Goal: Information Seeking & Learning: Find specific fact

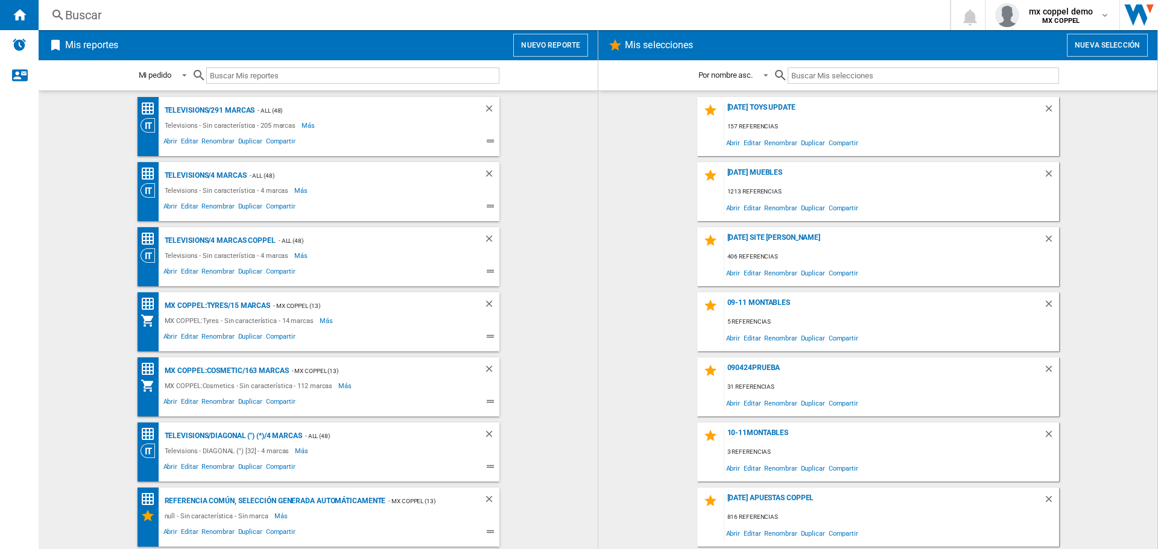
click at [316, 75] on input "text" at bounding box center [352, 76] width 293 height 16
paste input "ROCKSTAR LA NOIRE PS4"
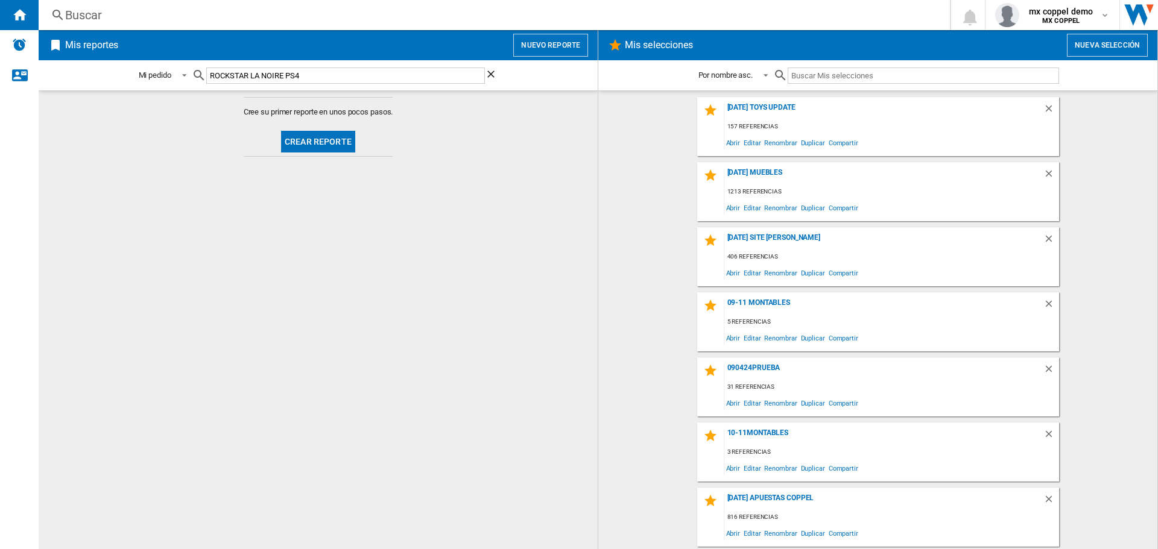
type input "ROCKSTAR LA NOIRE PS4"
click at [151, 13] on div "Buscar" at bounding box center [491, 15] width 853 height 17
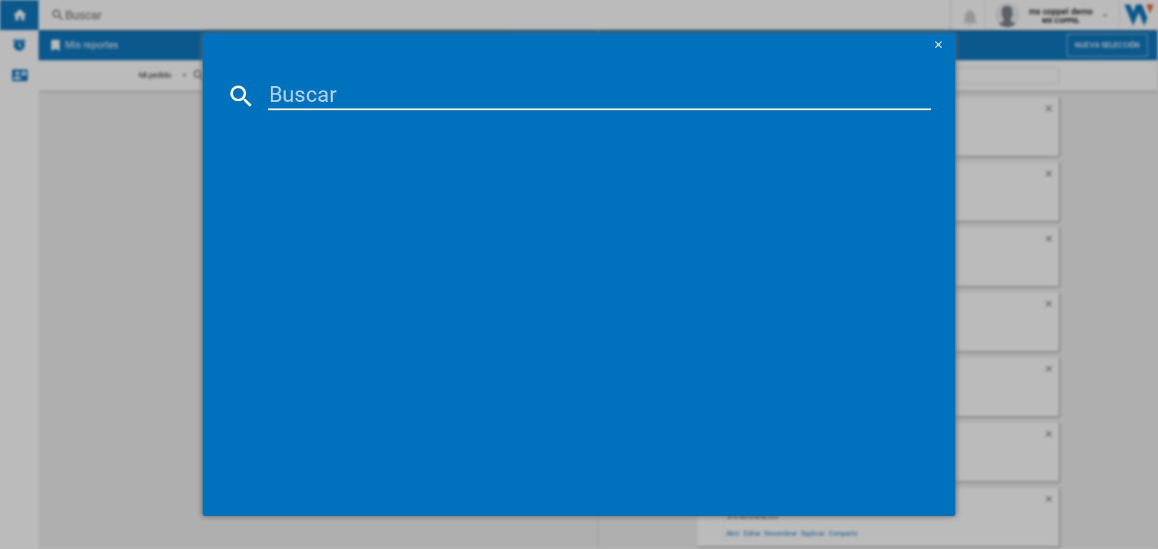
click at [373, 101] on input at bounding box center [599, 95] width 663 height 29
paste input "ROCKSTAR LA NOIRE PS4"
type input "ROCKSTAR LA NOIRE PS4"
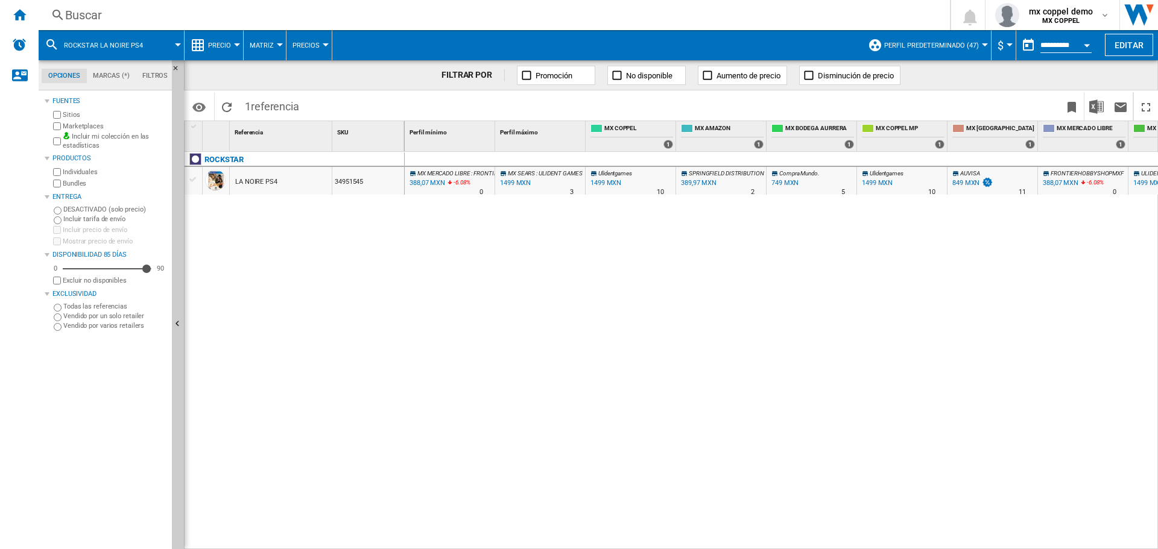
click at [134, 13] on div "Buscar" at bounding box center [491, 15] width 853 height 17
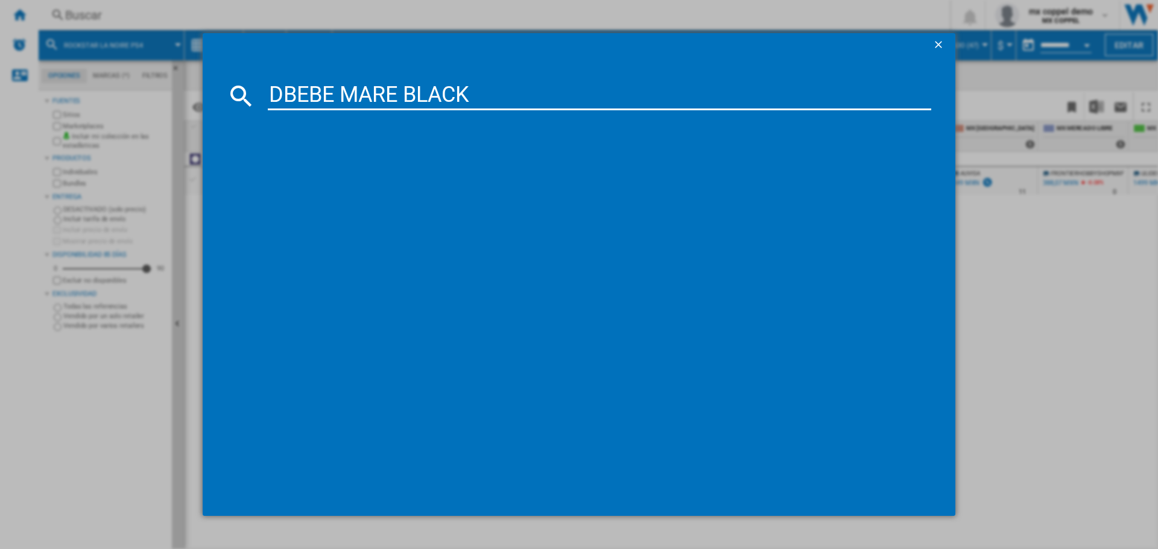
type input "DBEBE MARE BLACK"
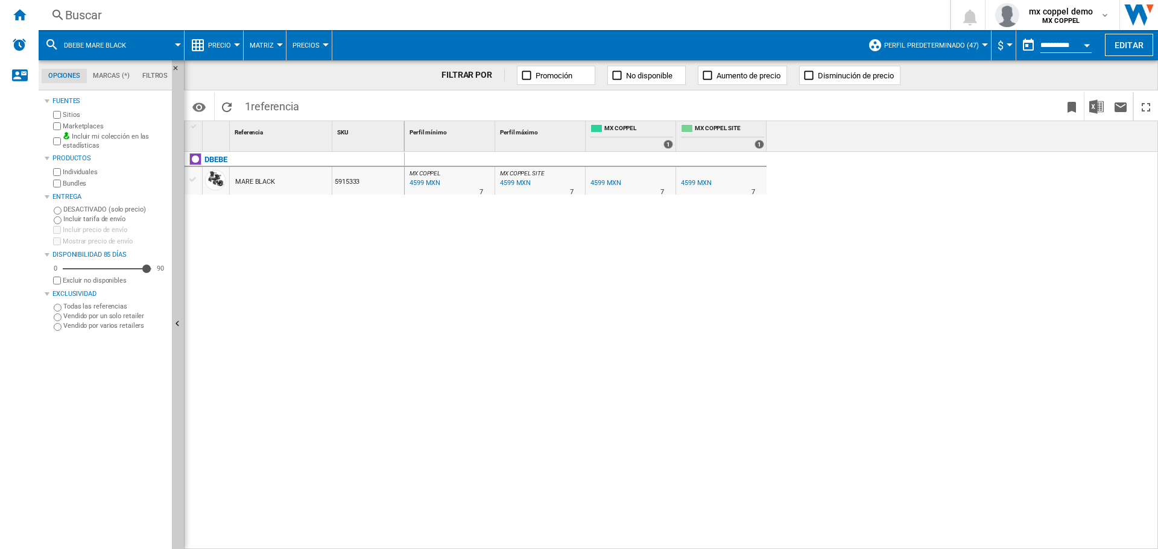
click at [210, 10] on div "Buscar" at bounding box center [491, 15] width 853 height 17
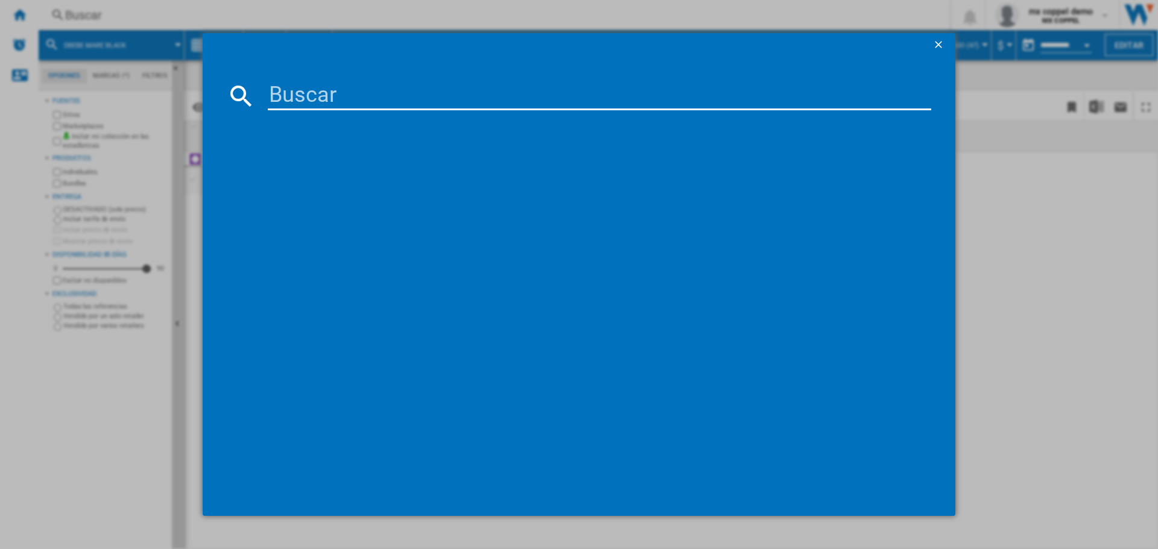
click at [394, 93] on input at bounding box center [599, 95] width 663 height 29
type input "PRINSEL QUEST TURQUOISE"
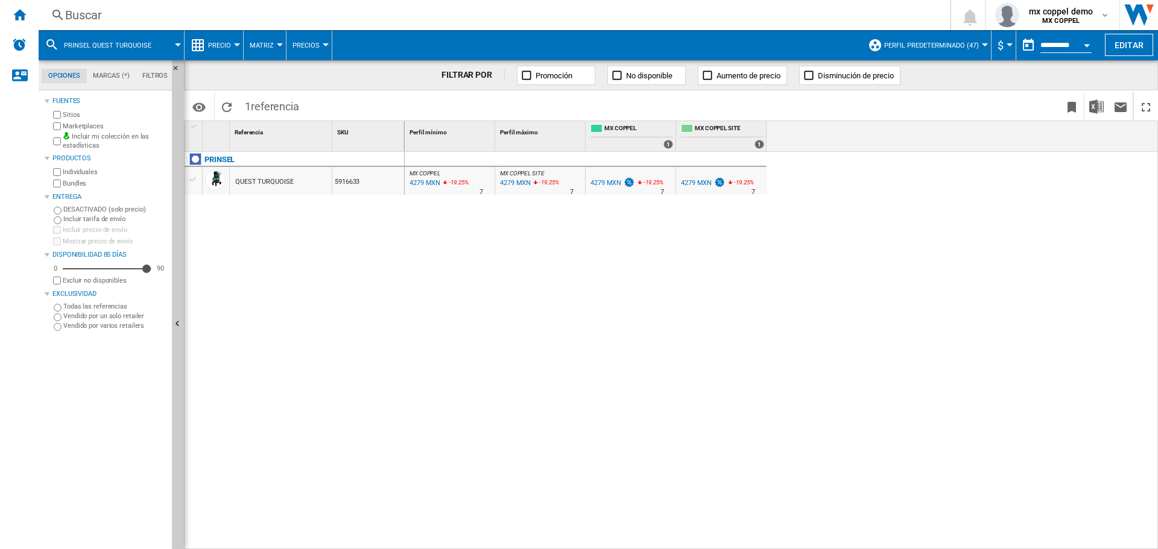
click at [184, 16] on div "Buscar" at bounding box center [491, 15] width 853 height 17
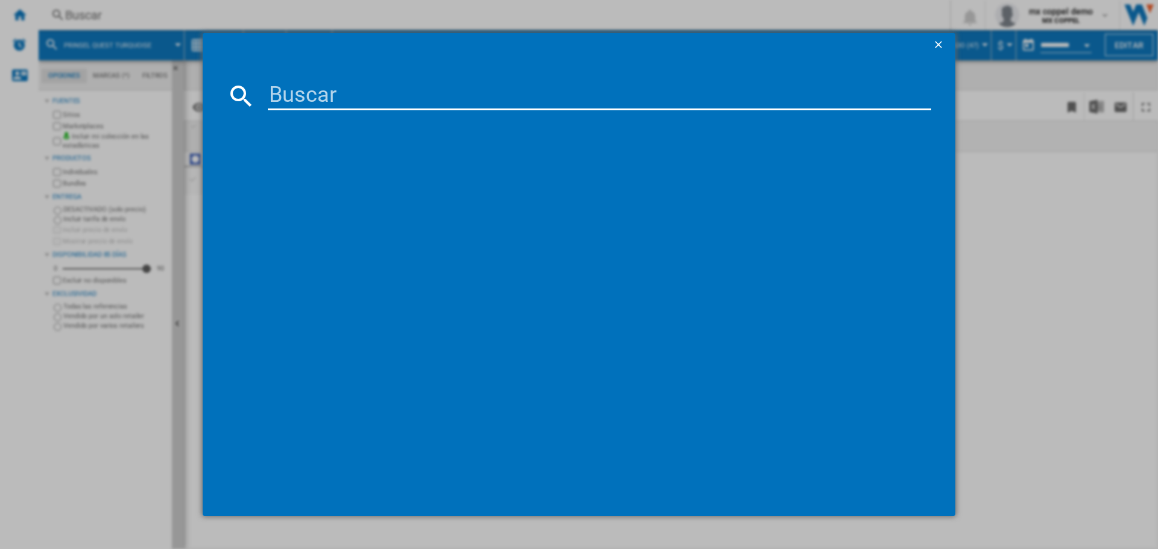
click at [352, 90] on input at bounding box center [599, 95] width 663 height 29
type input "[PERSON_NAME] V38 GREY"
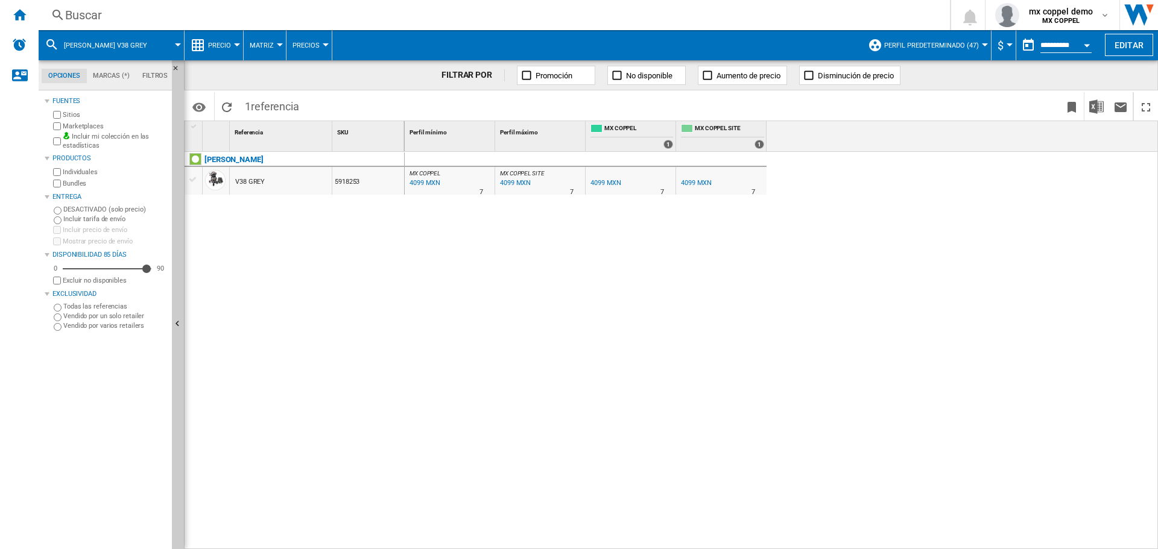
click at [195, 19] on div "Buscar" at bounding box center [491, 15] width 853 height 17
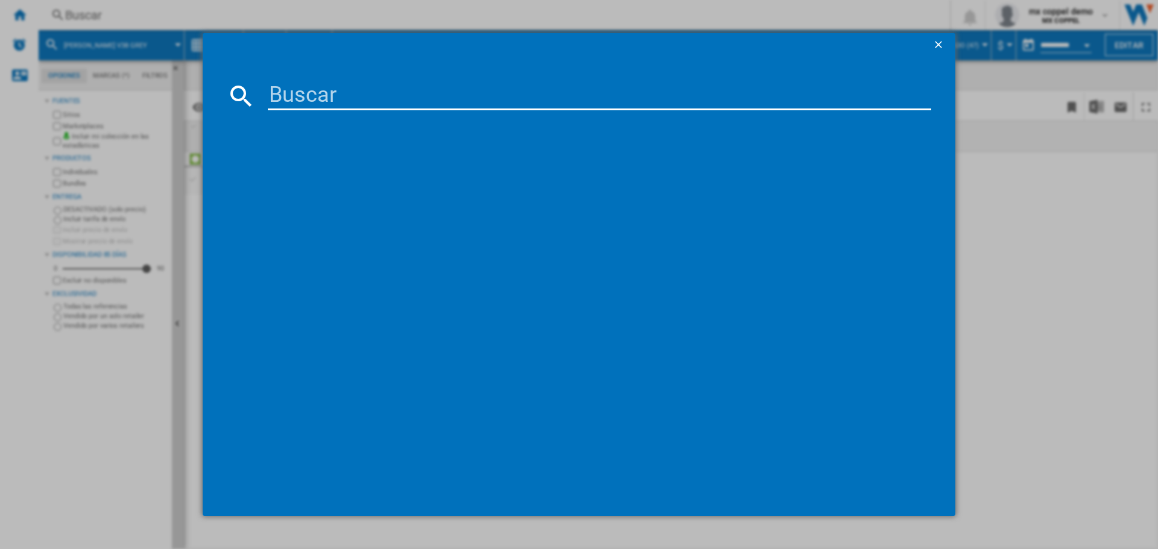
click at [187, 14] on div at bounding box center [579, 274] width 1158 height 549
click at [334, 91] on input at bounding box center [599, 95] width 663 height 29
paste input "PRINSEL QUEST TURQUOISE"
type input "PRINSEL QUEST TURQUOISE"
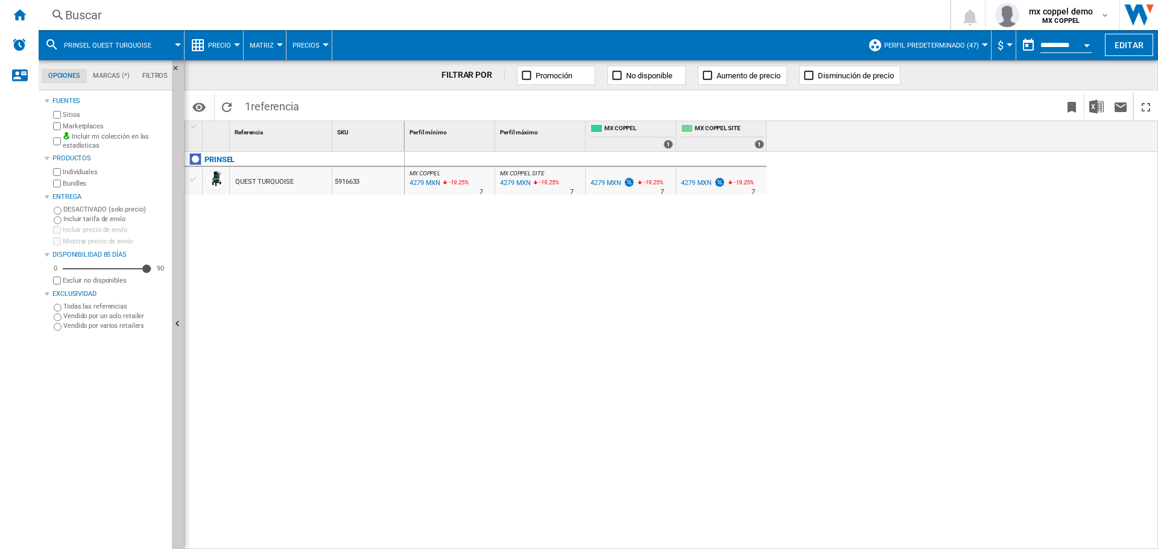
click at [142, 21] on div "Buscar" at bounding box center [491, 15] width 853 height 17
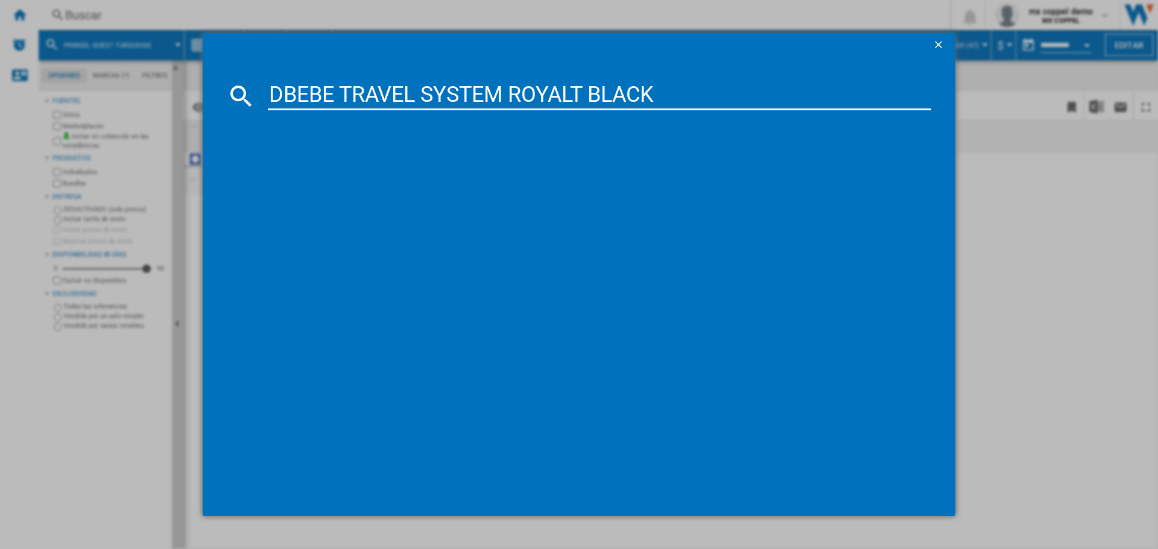
type input "DBEBE TRAVEL SYSTEM ROYALT BLACK"
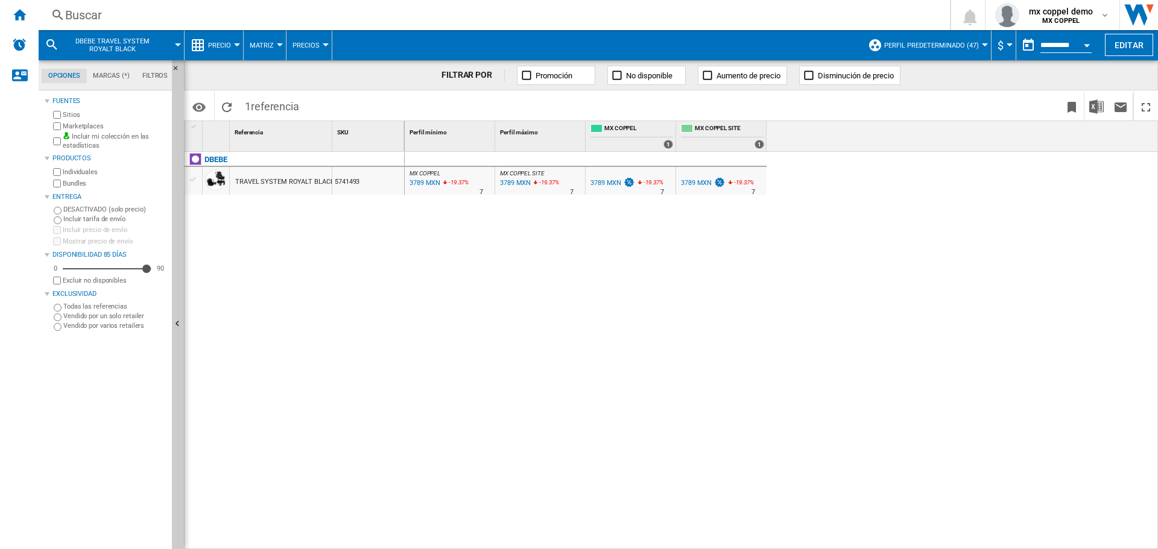
click at [226, 8] on div "Buscar" at bounding box center [491, 15] width 853 height 17
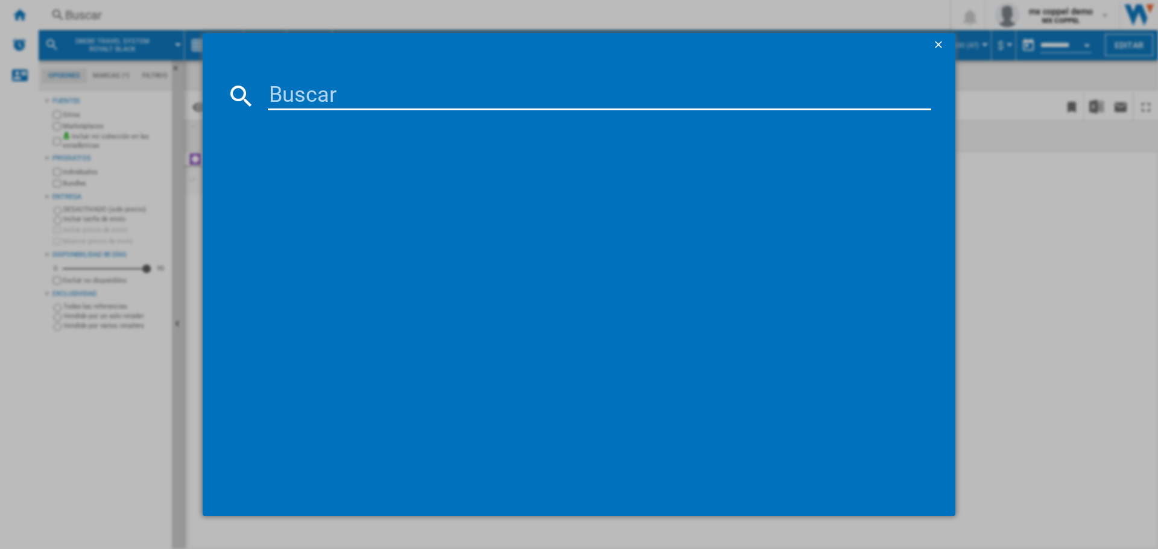
click at [347, 94] on input at bounding box center [599, 95] width 663 height 29
type input "DBEBE 532063 MAXIMA GREY"
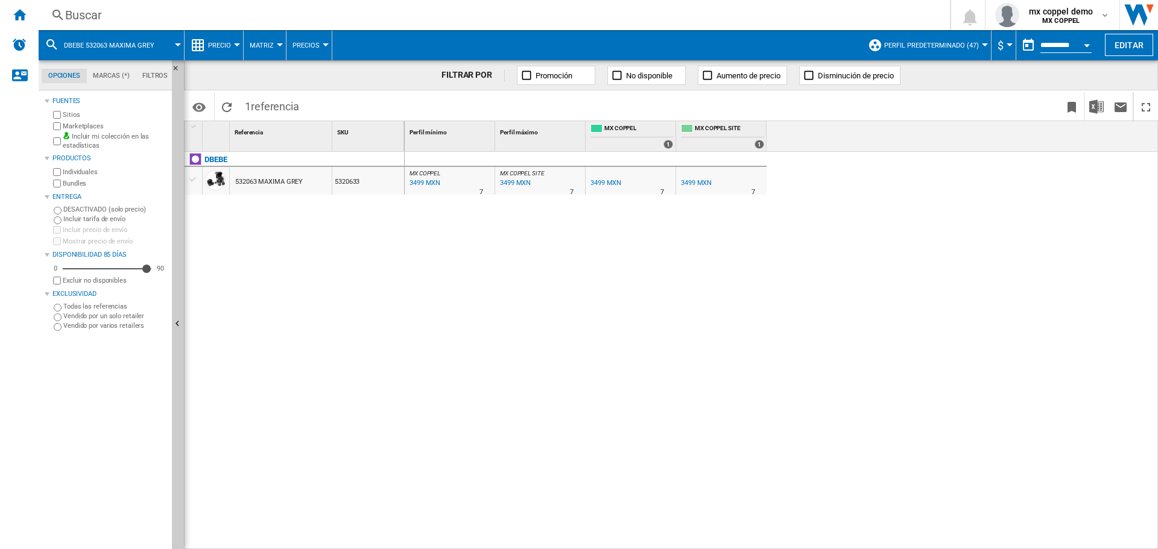
click at [194, 5] on div "Buscar [GEOGRAPHIC_DATA] 0 mx coppel demo MX COPPEL MX COPPEL Mi configuración …" at bounding box center [598, 15] width 1119 height 30
click at [194, 12] on div "Buscar" at bounding box center [491, 15] width 853 height 17
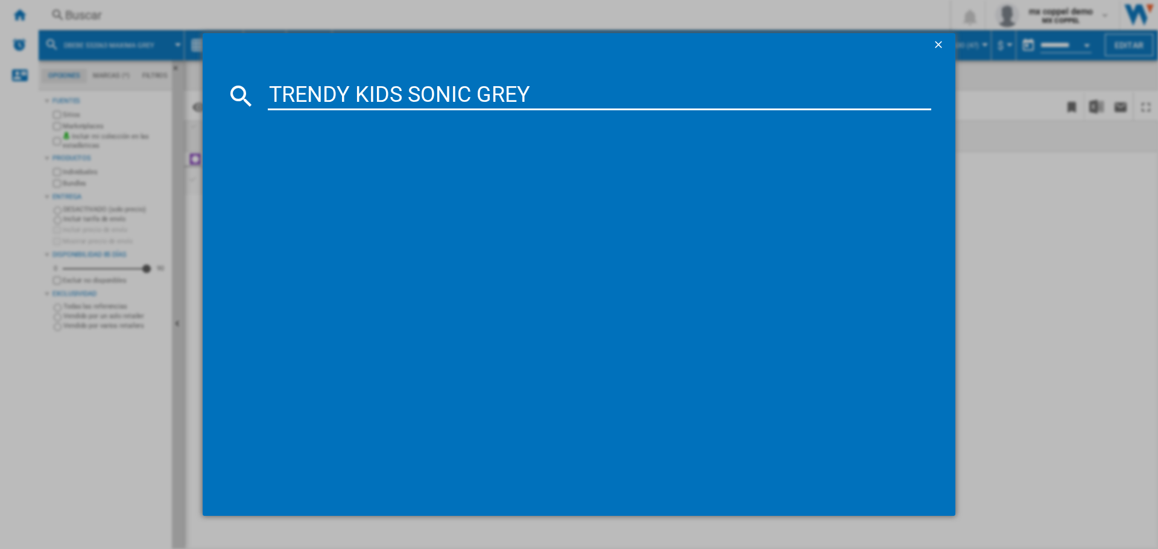
type input "TRENDY KIDS SONIC GREY"
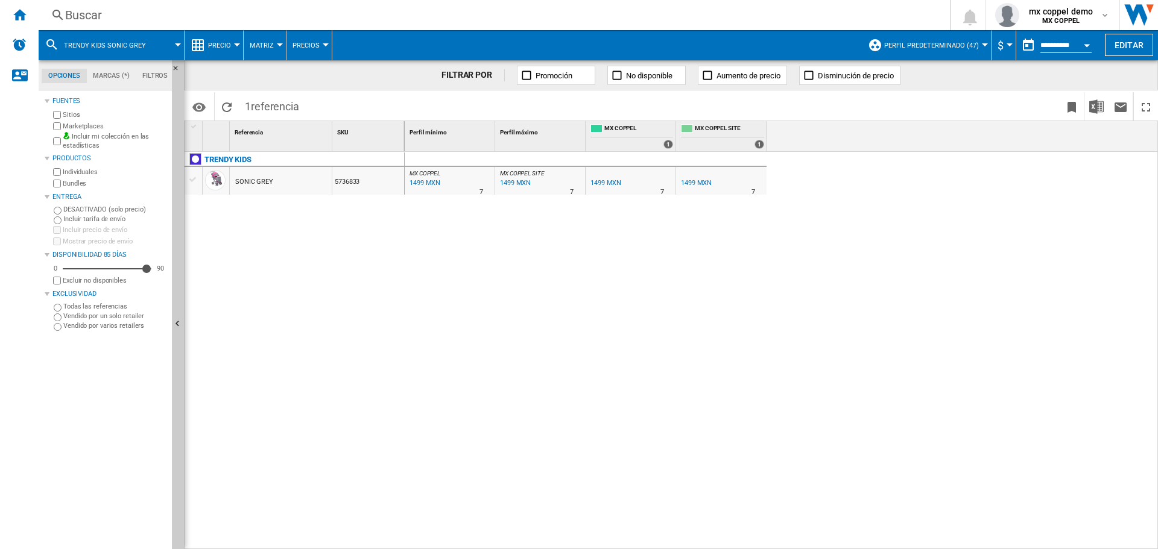
click at [487, 16] on div "Buscar" at bounding box center [491, 15] width 853 height 17
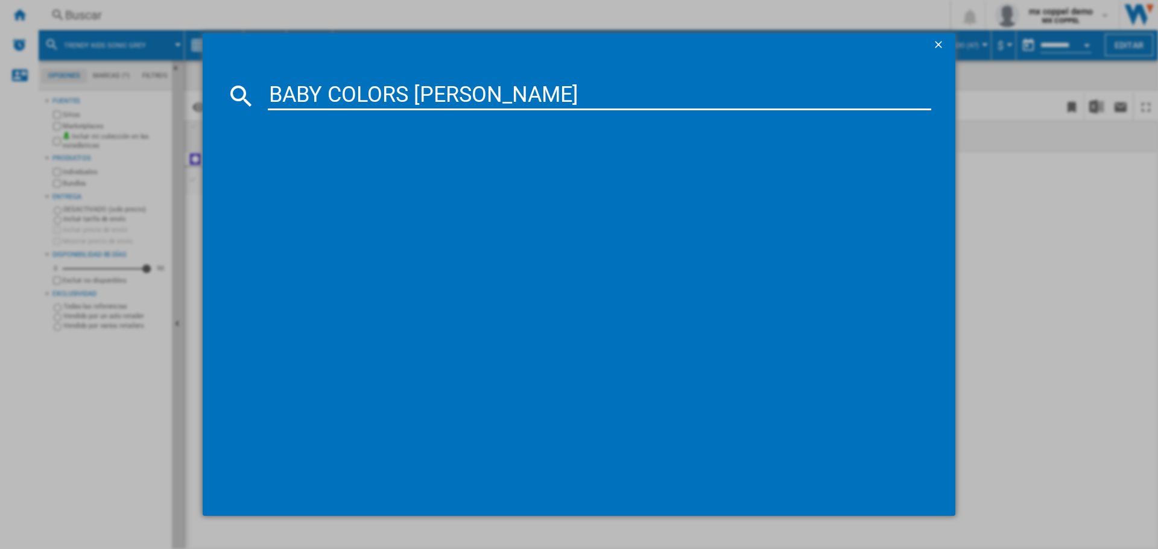
type input "BABY COLORS [PERSON_NAME]"
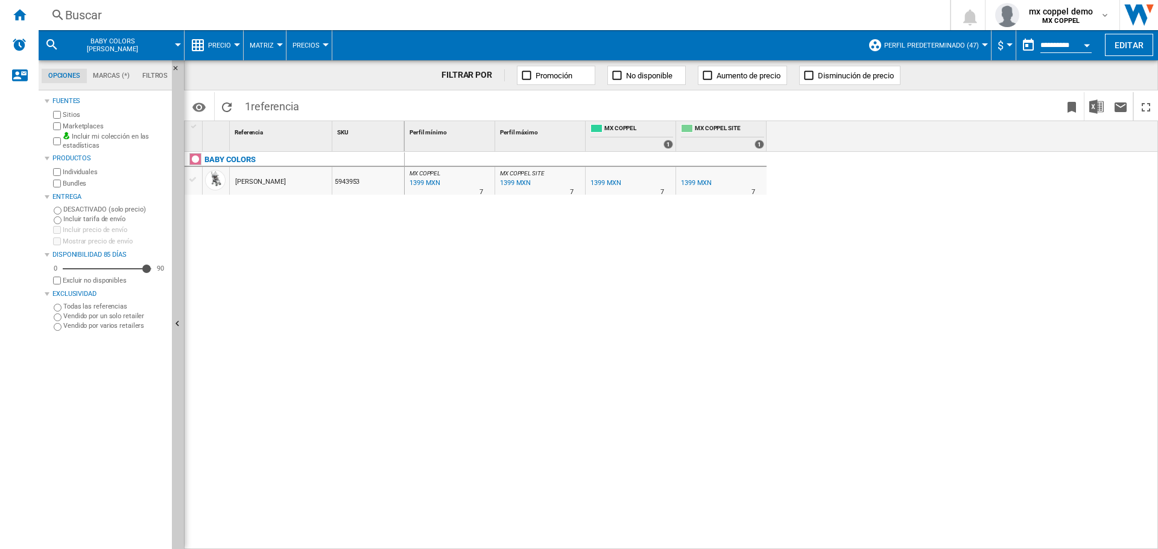
click at [228, 15] on div "Buscar" at bounding box center [491, 15] width 853 height 17
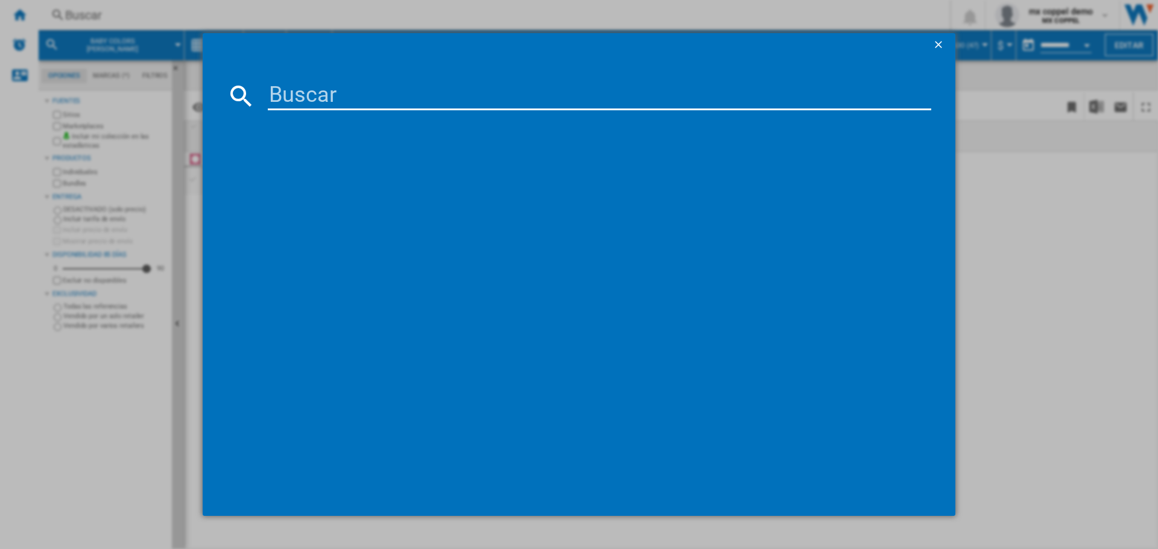
type input "SAFETY 1ST JOY AND RIDE SFTSJBS22 GREY"
